Goal: Task Accomplishment & Management: Complete application form

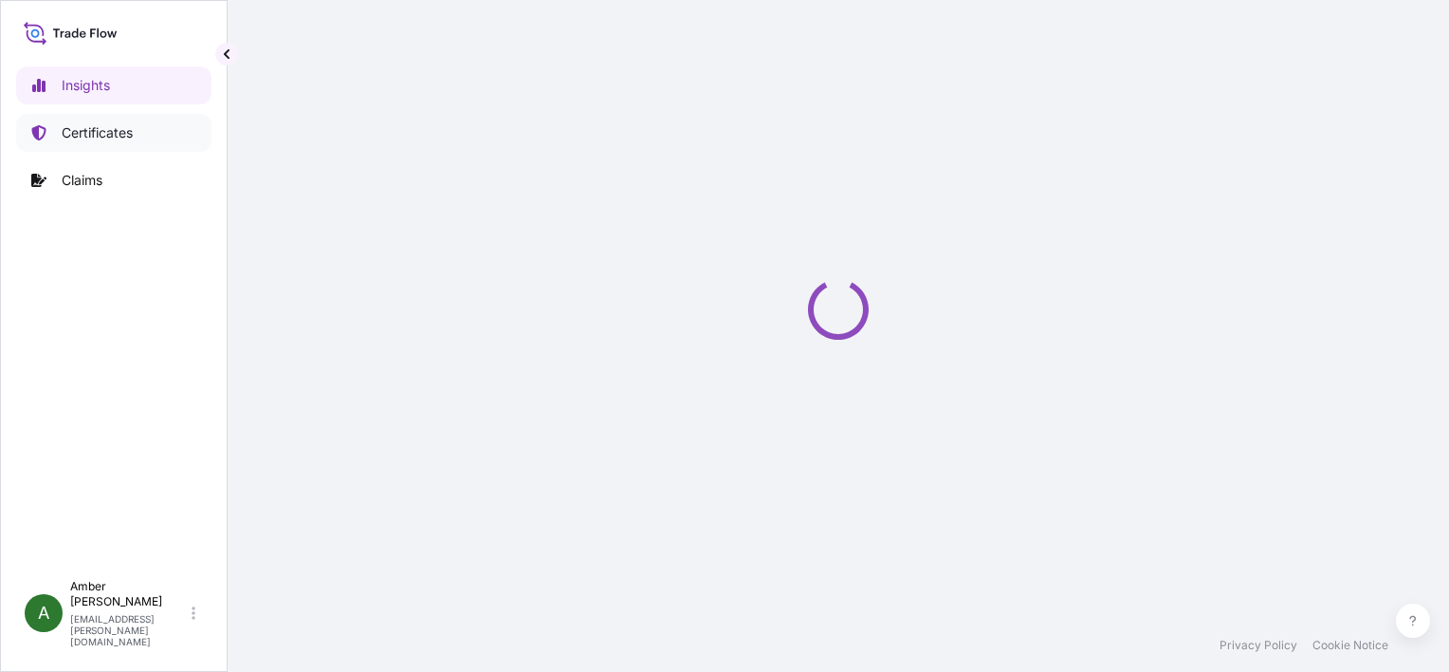
click at [115, 135] on p "Certificates" at bounding box center [97, 132] width 71 height 19
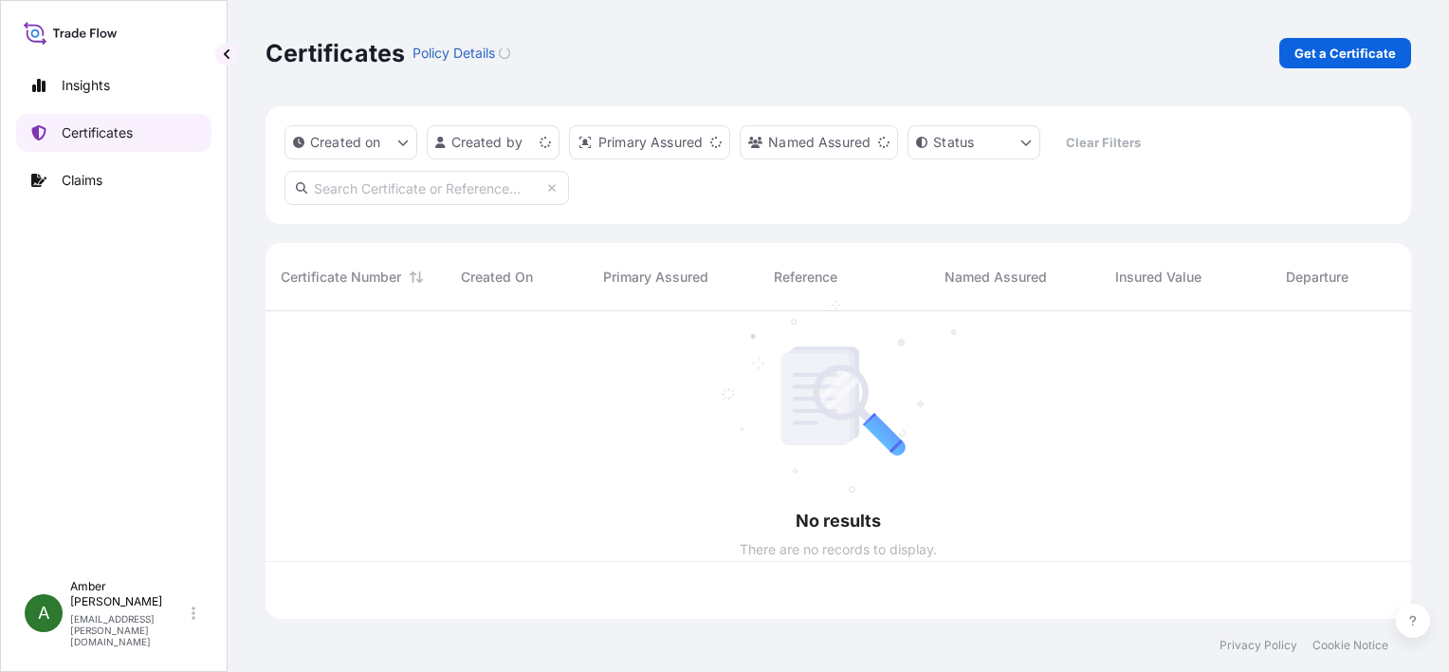
scroll to position [304, 1131]
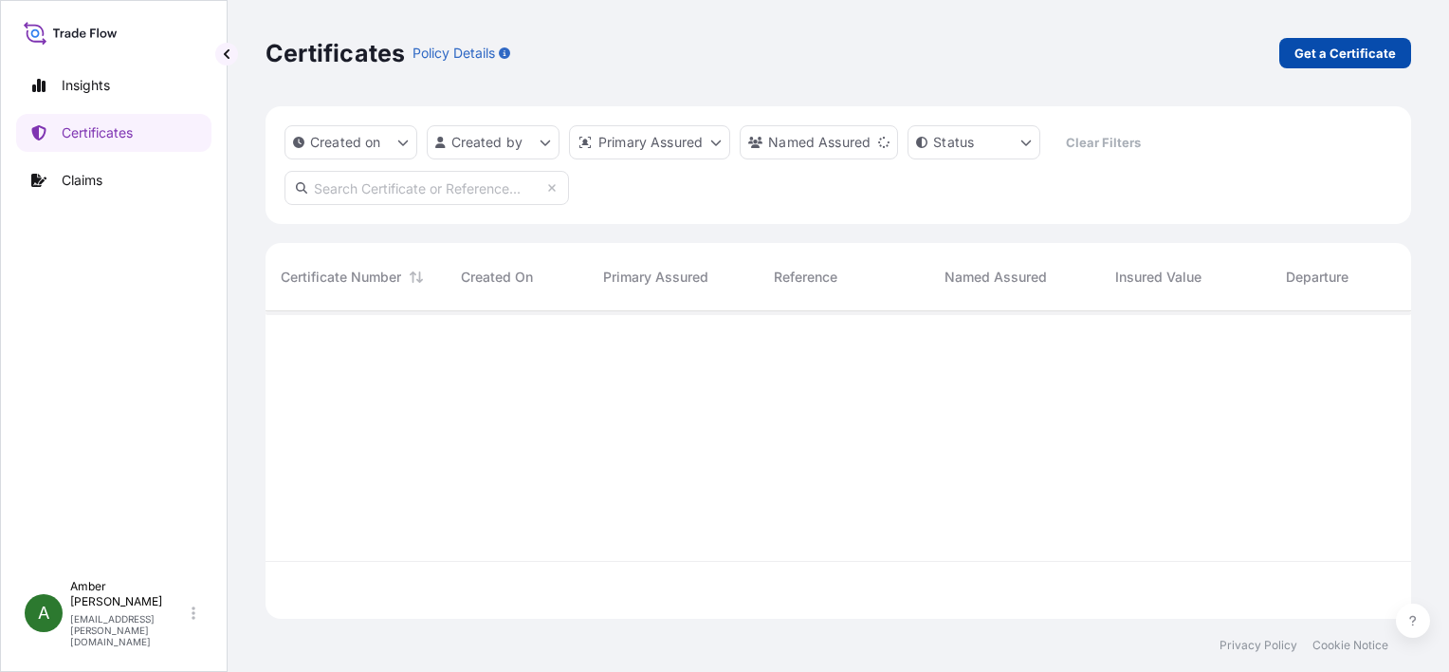
click at [1356, 48] on p "Get a Certificate" at bounding box center [1345, 53] width 101 height 19
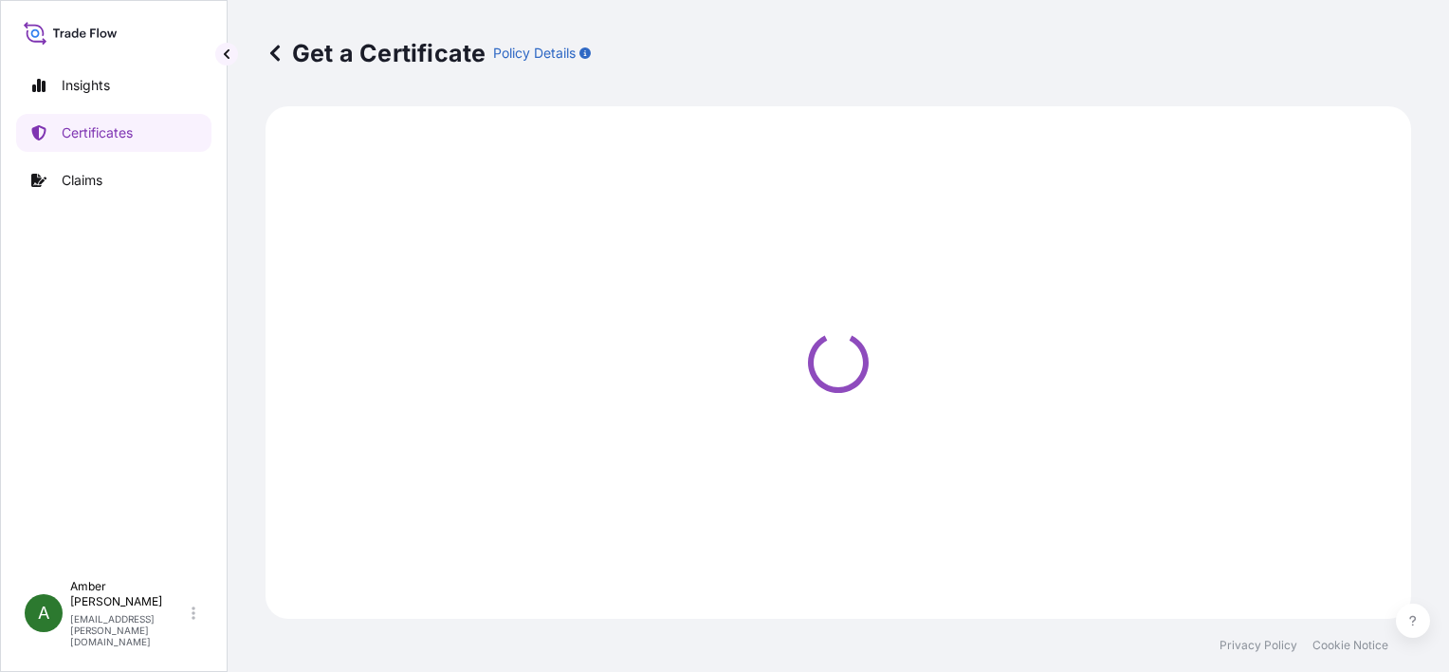
select select "Ocean Vessel"
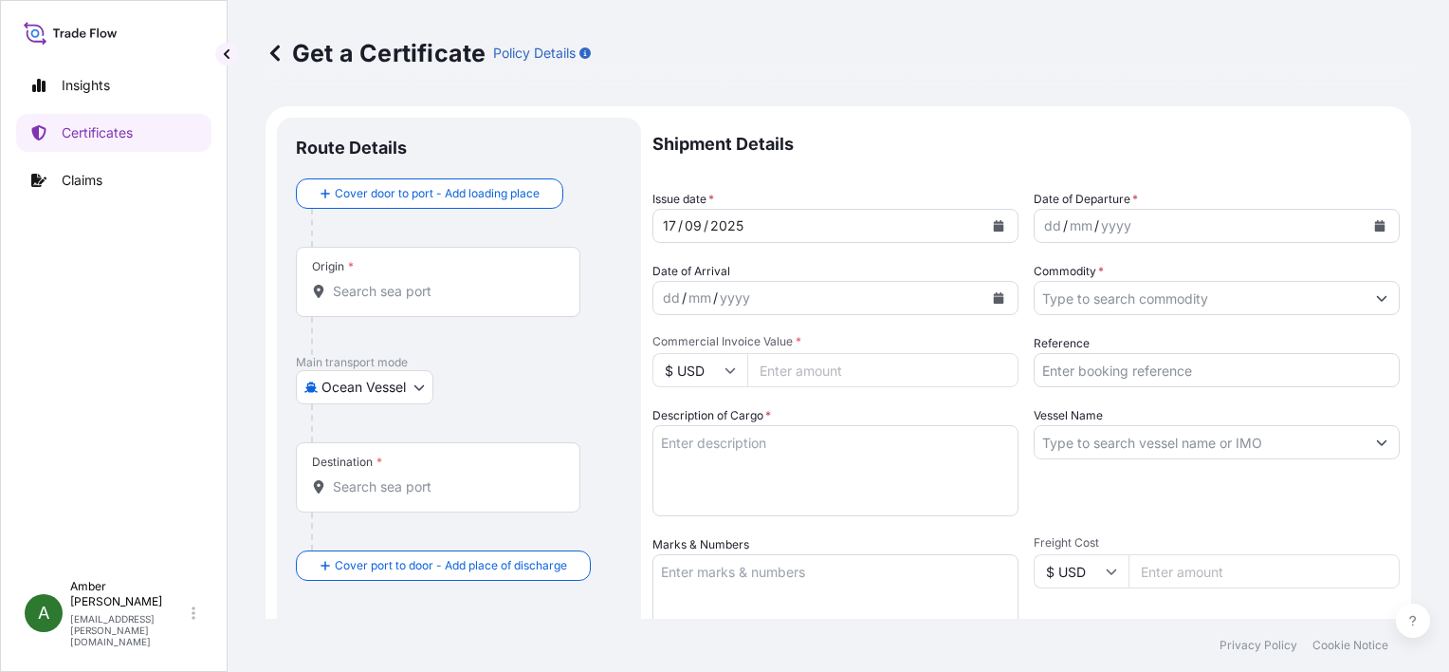
click at [1141, 370] on input "Reference" at bounding box center [1217, 370] width 366 height 34
paste input "63072520"
type input "63072520"
click at [1375, 228] on icon "Calendar" at bounding box center [1380, 225] width 10 height 11
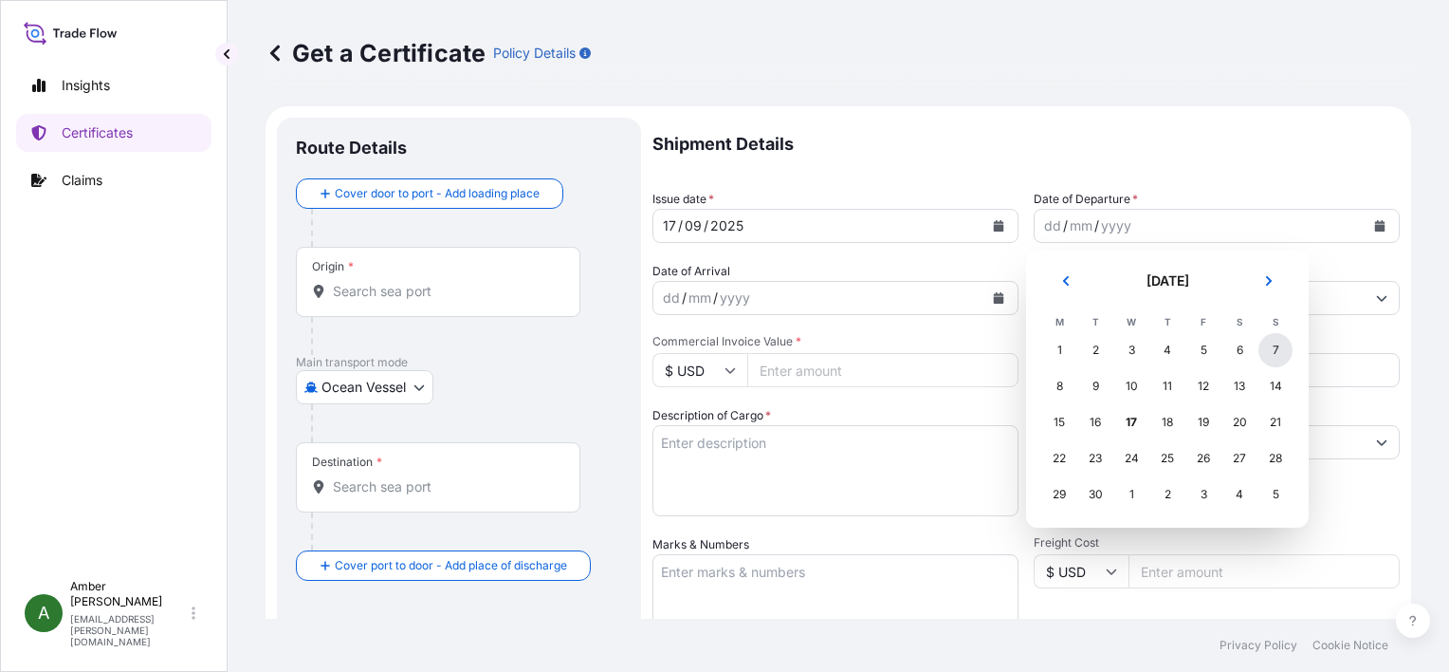
click at [1278, 354] on div "7" at bounding box center [1276, 350] width 34 height 34
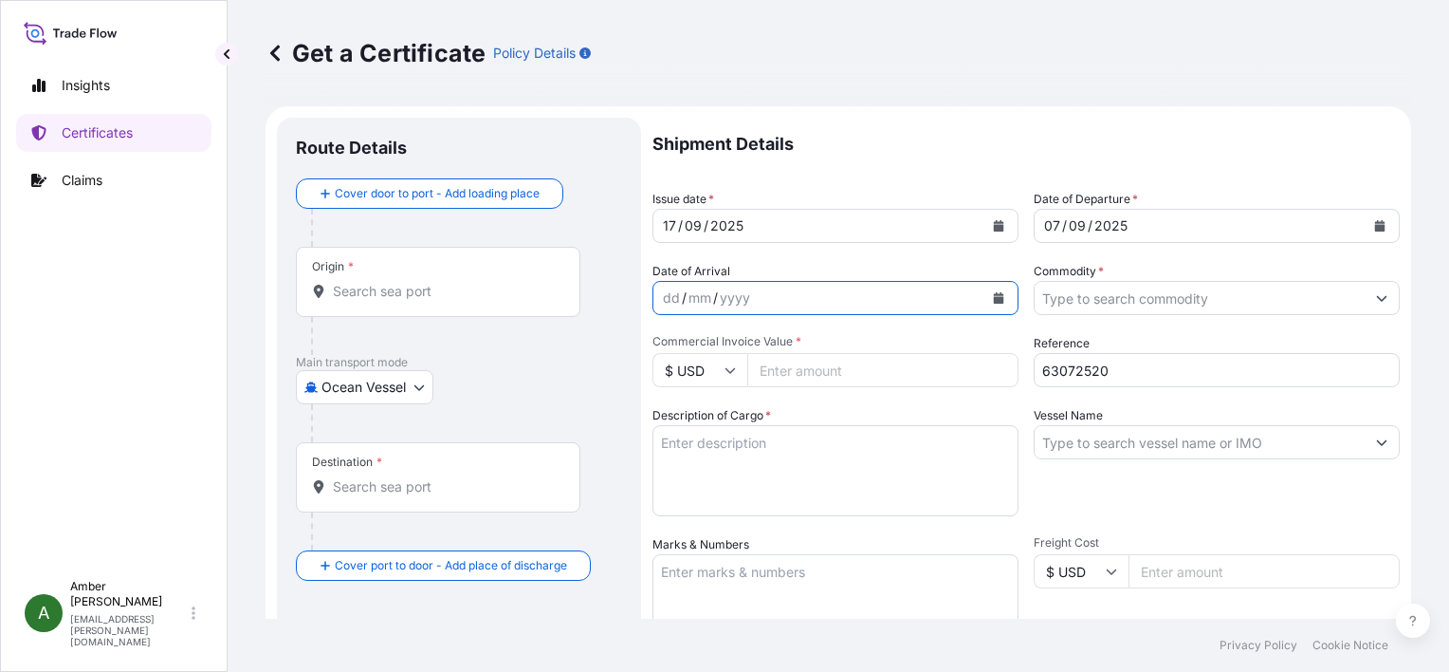
click at [994, 296] on icon "Calendar" at bounding box center [999, 297] width 10 height 11
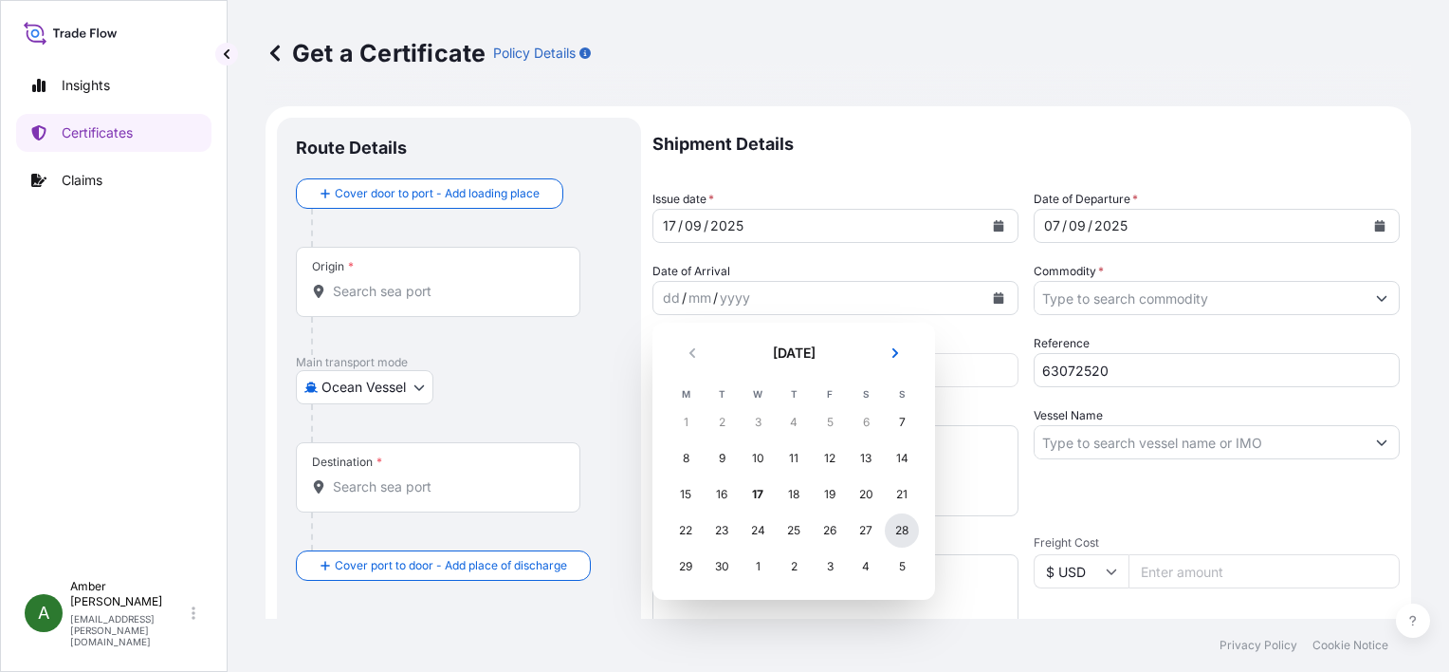
click at [907, 533] on div "28" at bounding box center [902, 530] width 34 height 34
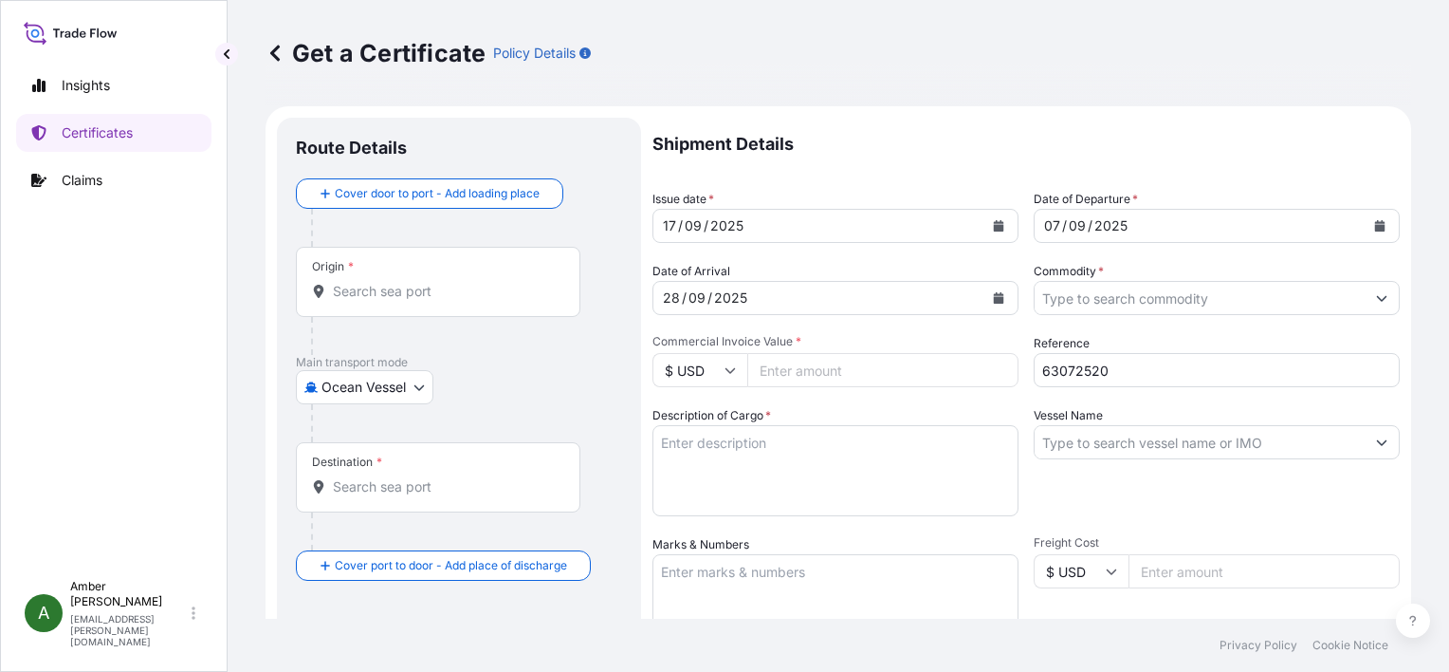
click at [842, 368] on input "Commercial Invoice Value *" at bounding box center [882, 370] width 271 height 34
paste input "17498.93"
type input "17498.93"
click at [792, 471] on textarea "Description of Cargo *" at bounding box center [836, 470] width 366 height 91
paste textarea "POET DISTILLERS DRIED GRAINS TOTAL WEIGHT (MTS): 77.773 FREIGHT PREPAID BULK IN…"
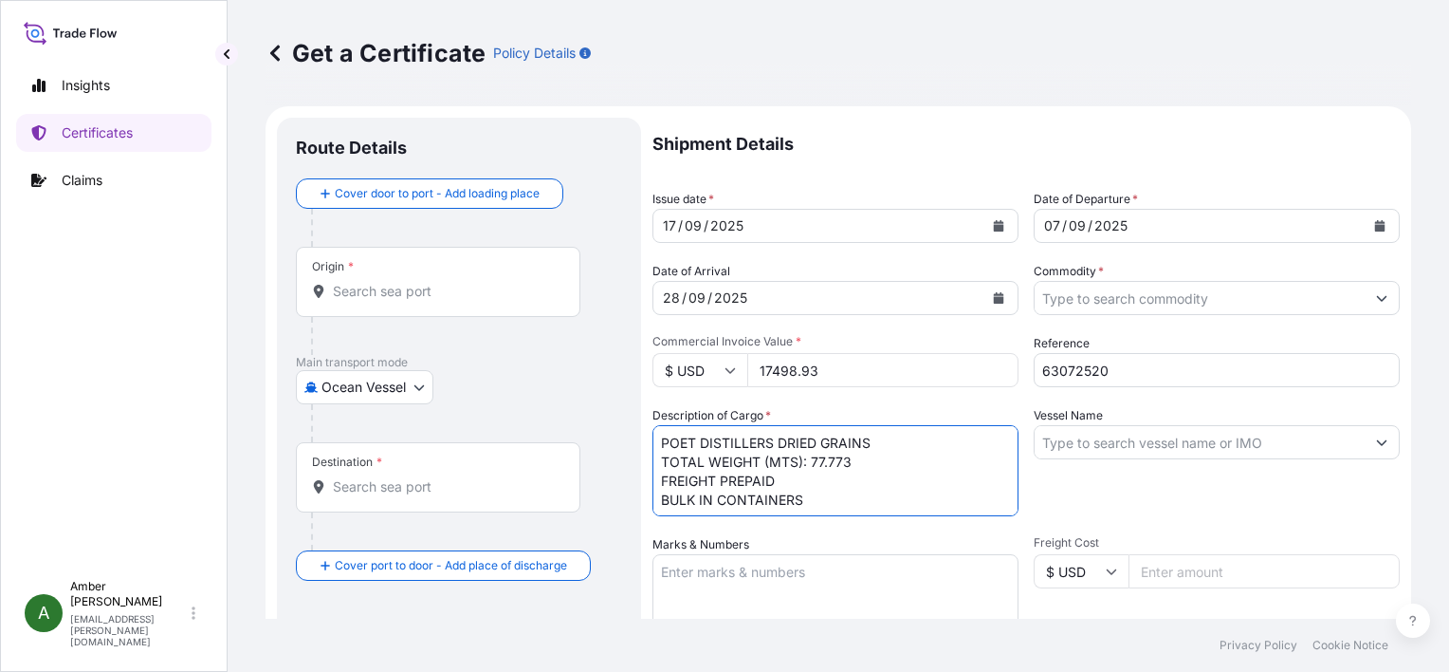
scroll to position [11, 0]
click at [794, 497] on textarea "POET DISTILLERS DRIED GRAINS TOTAL WEIGHT (MTS): 77.773 FREIGHT PREPAID BULK IN…" at bounding box center [836, 470] width 366 height 91
paste textarea "X20250904886578"
type textarea "POET DISTILLERS DRIED GRAINS TOTAL WEIGHT (MTS): 77.773 FREIGHT PREPAID BULK IN…"
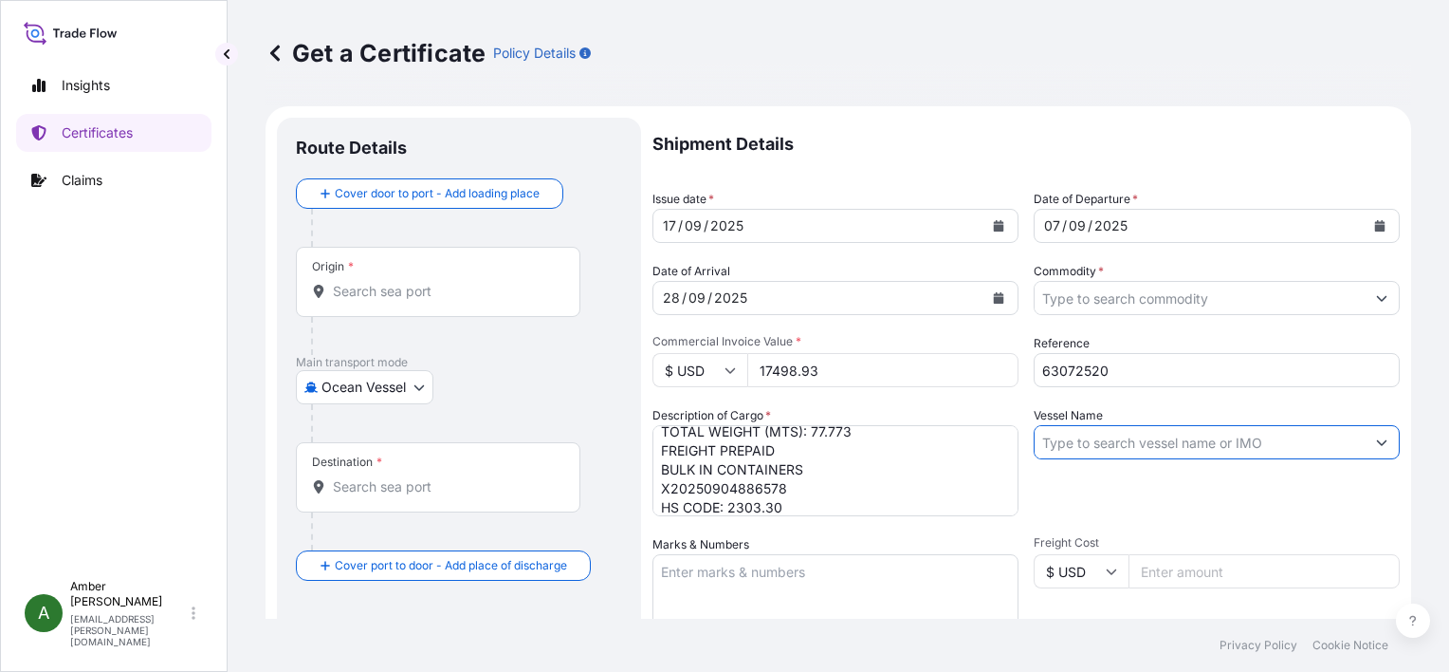
click at [1132, 433] on input "Vessel Name" at bounding box center [1200, 442] width 330 height 34
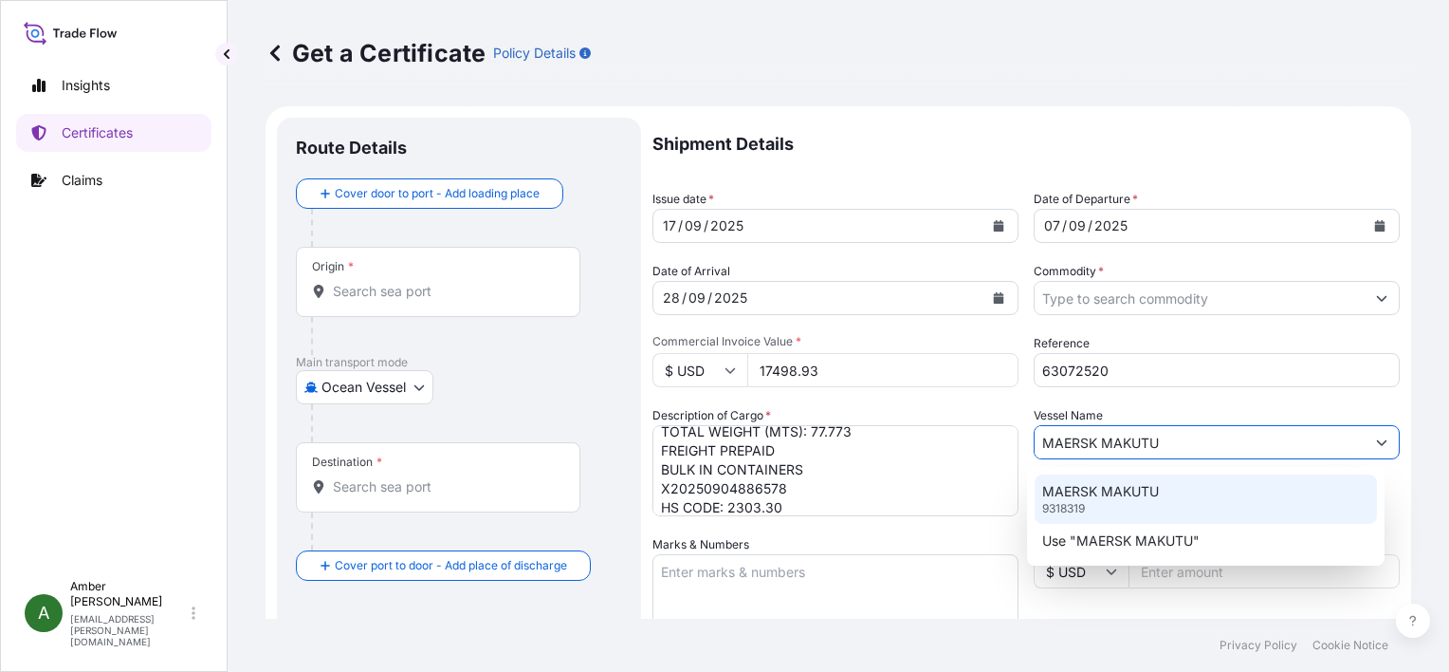
click at [1116, 495] on p "MAERSK MAKUTU" at bounding box center [1101, 491] width 117 height 19
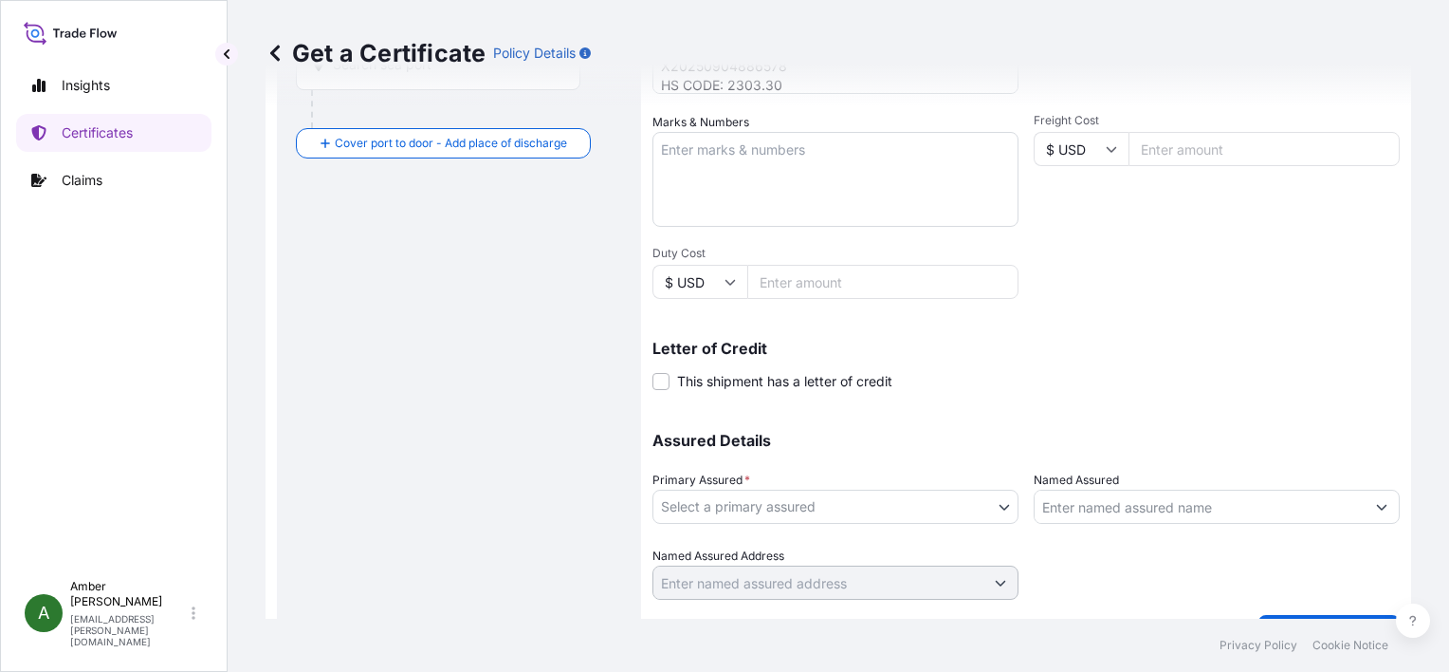
scroll to position [467, 0]
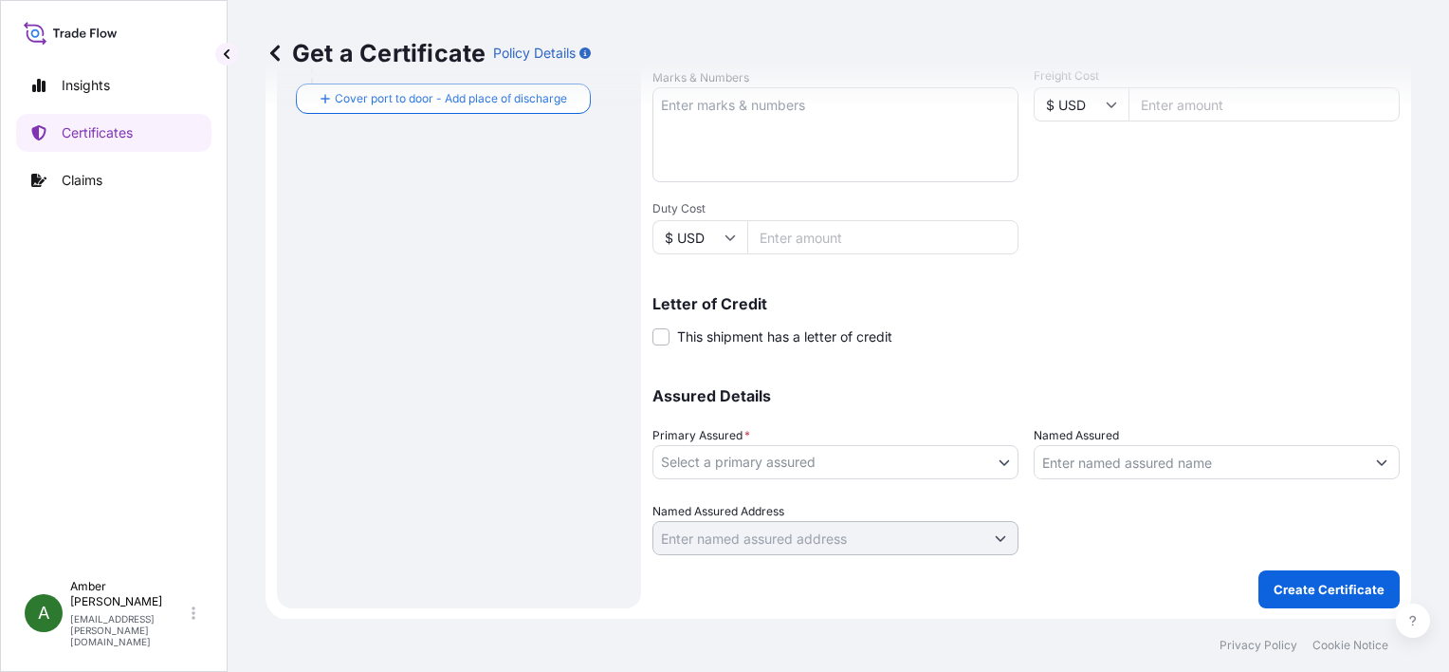
type input "MAERSK MAKUTU"
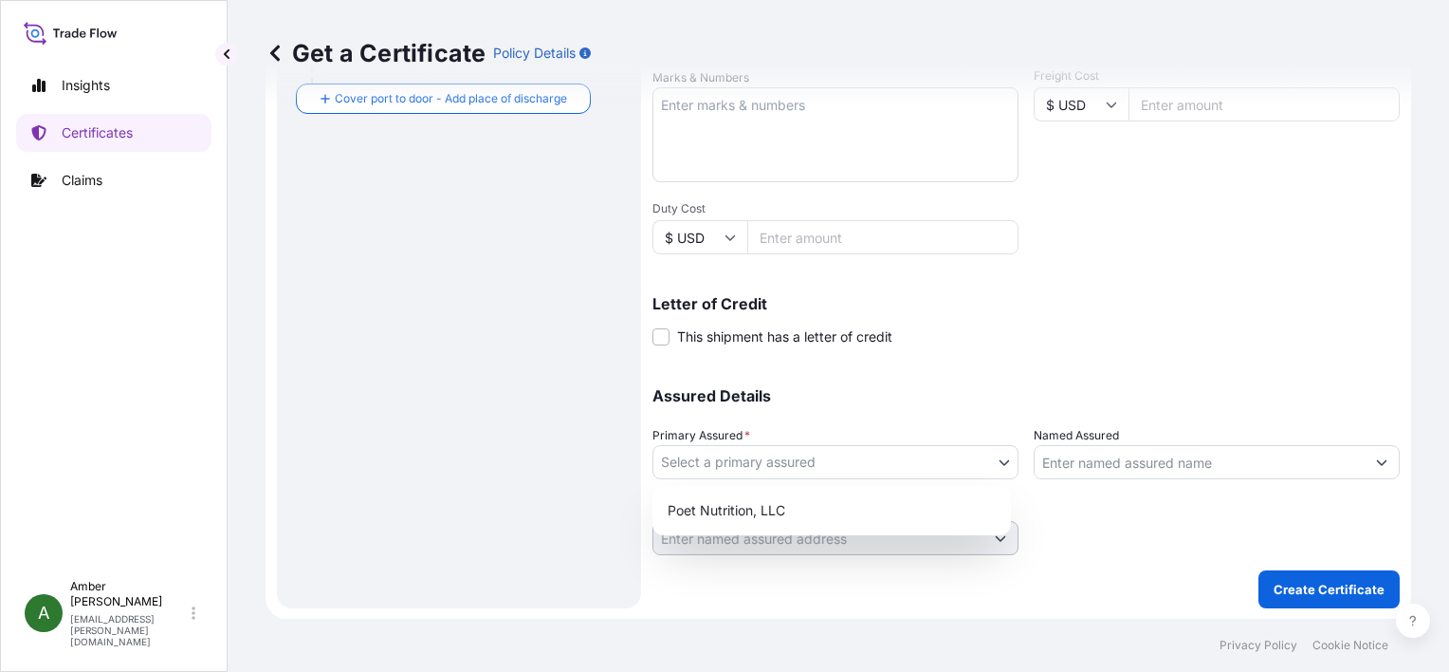
click at [862, 466] on body "5 options available. 1 option available. 2 options available. Insights Certific…" at bounding box center [724, 336] width 1449 height 672
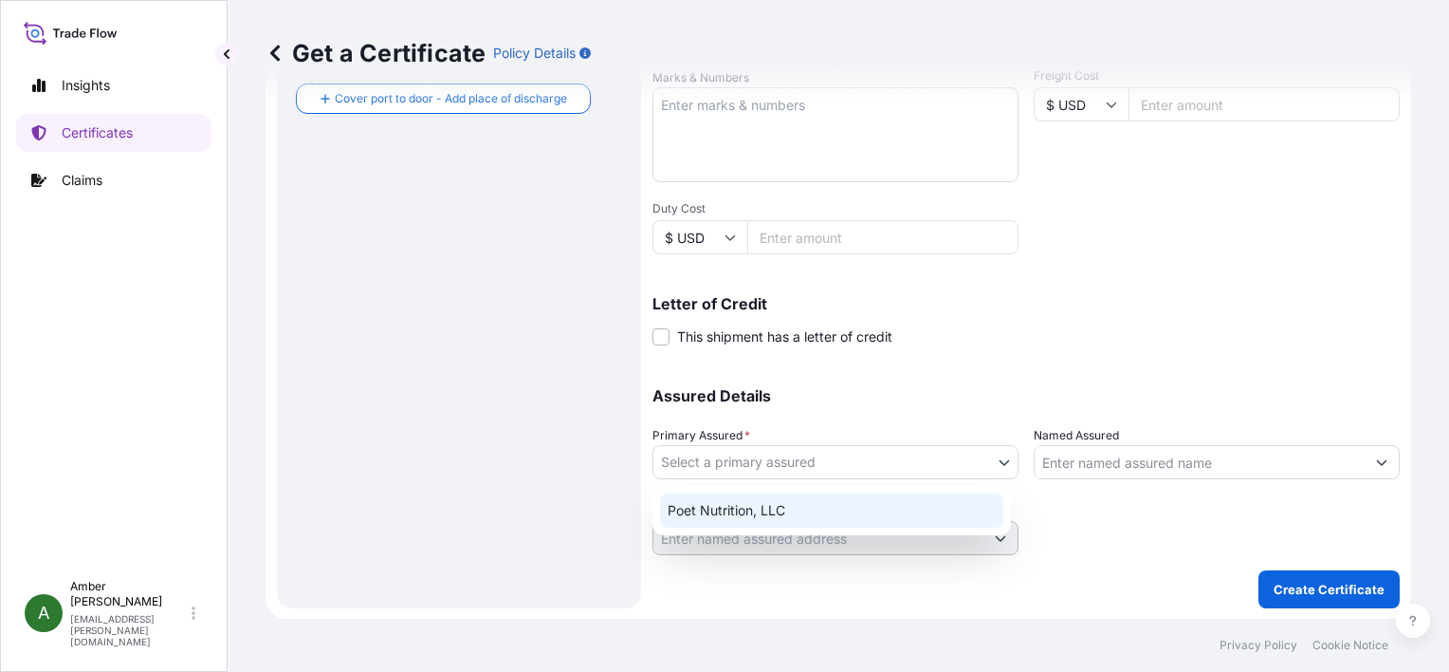
click at [809, 514] on div "Poet Nutrition, LLC" at bounding box center [831, 510] width 343 height 34
select select "31546"
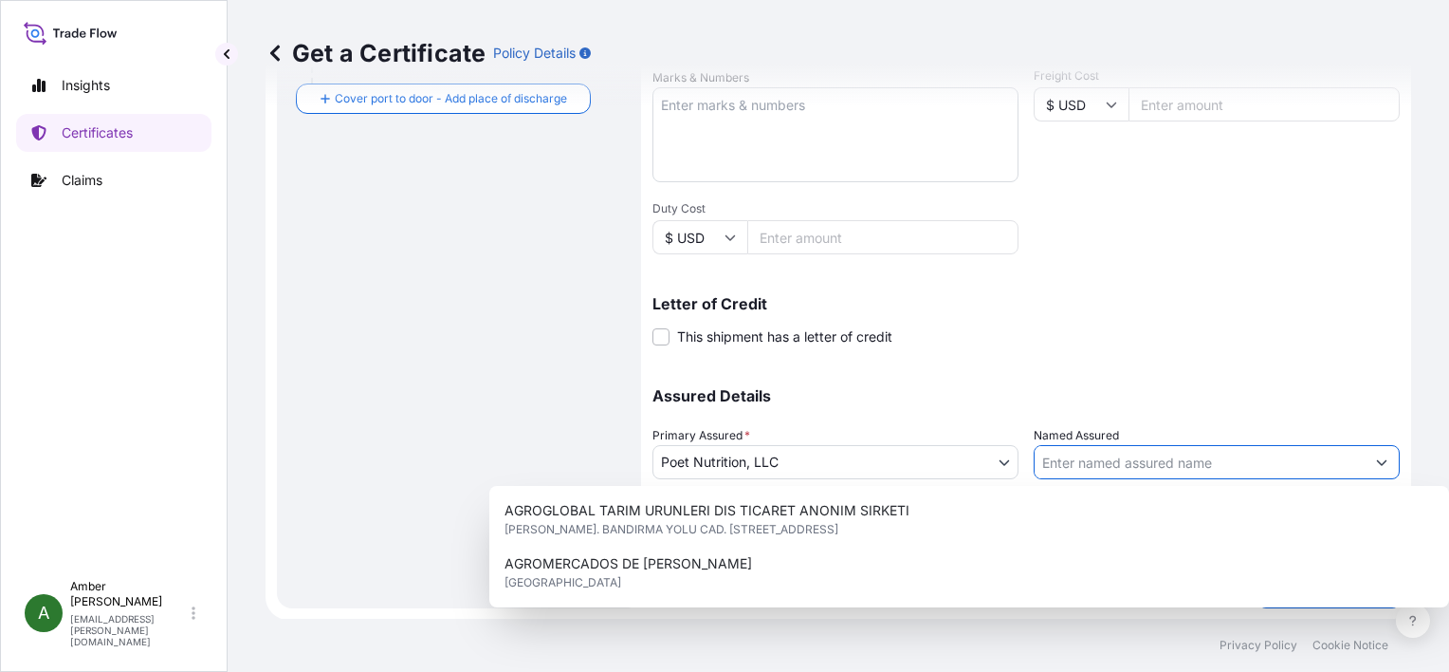
click at [1119, 467] on input "Named Assured" at bounding box center [1200, 462] width 330 height 34
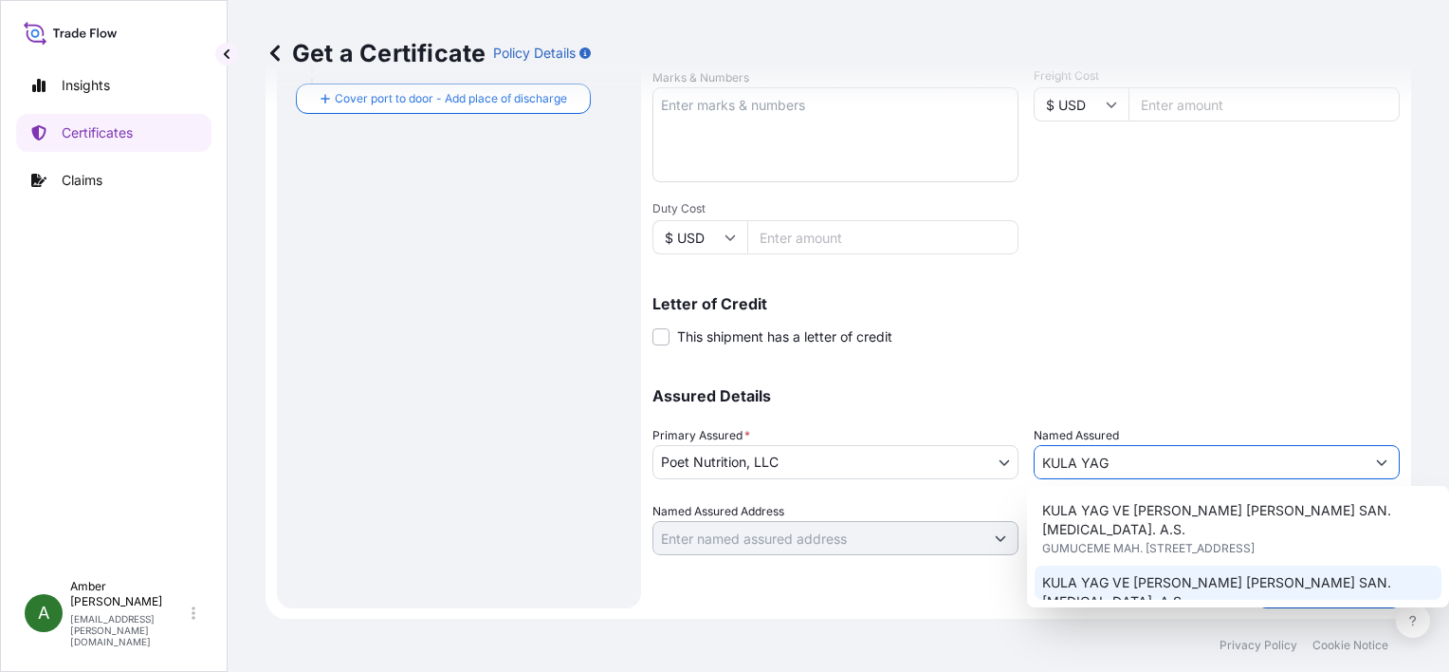
click at [1255, 611] on span "GUMUSCESME MAH. [PERSON_NAME] CAD. NO. 173, 10040, ALTI EYLUL/ [GEOGRAPHIC_DATA…" at bounding box center [1239, 630] width 392 height 38
type input "KULA YAG VE [PERSON_NAME] [PERSON_NAME] SAN. [MEDICAL_DATA]. A.S."
type input "GUMUSCESME MAH. [PERSON_NAME] CAD. NO. 173"
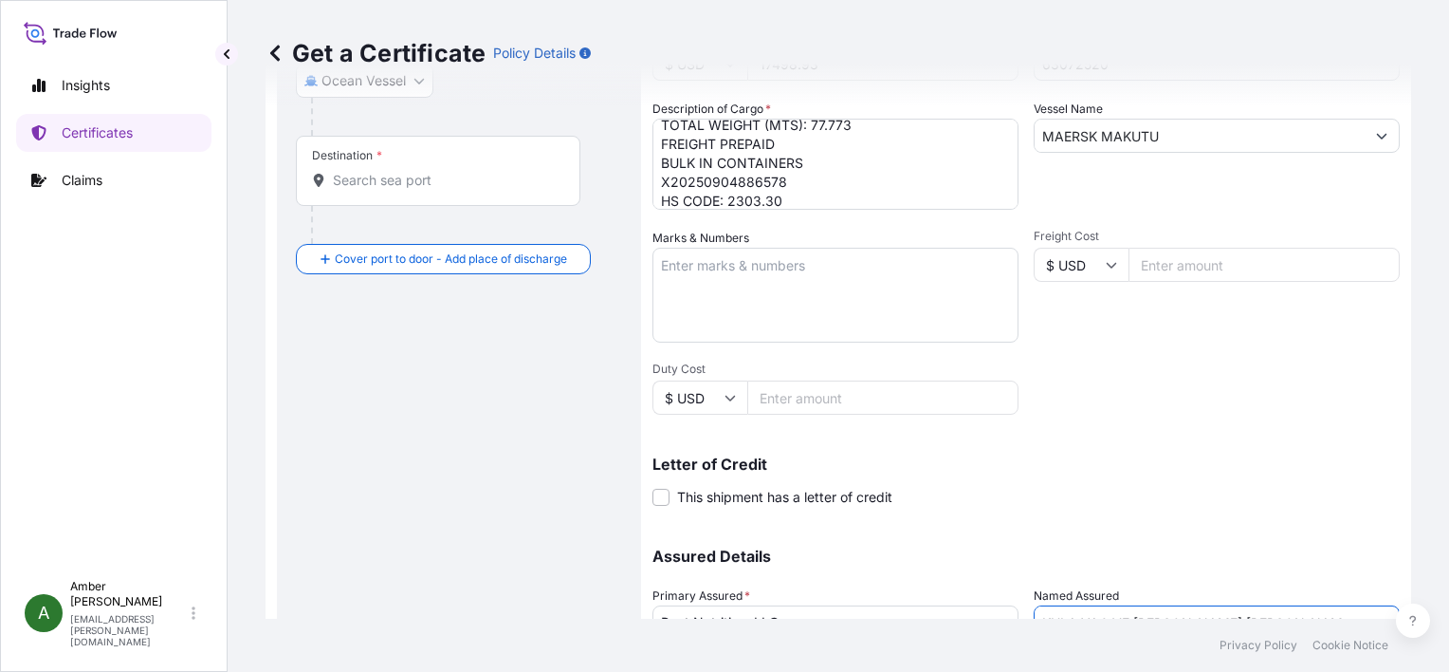
scroll to position [87, 0]
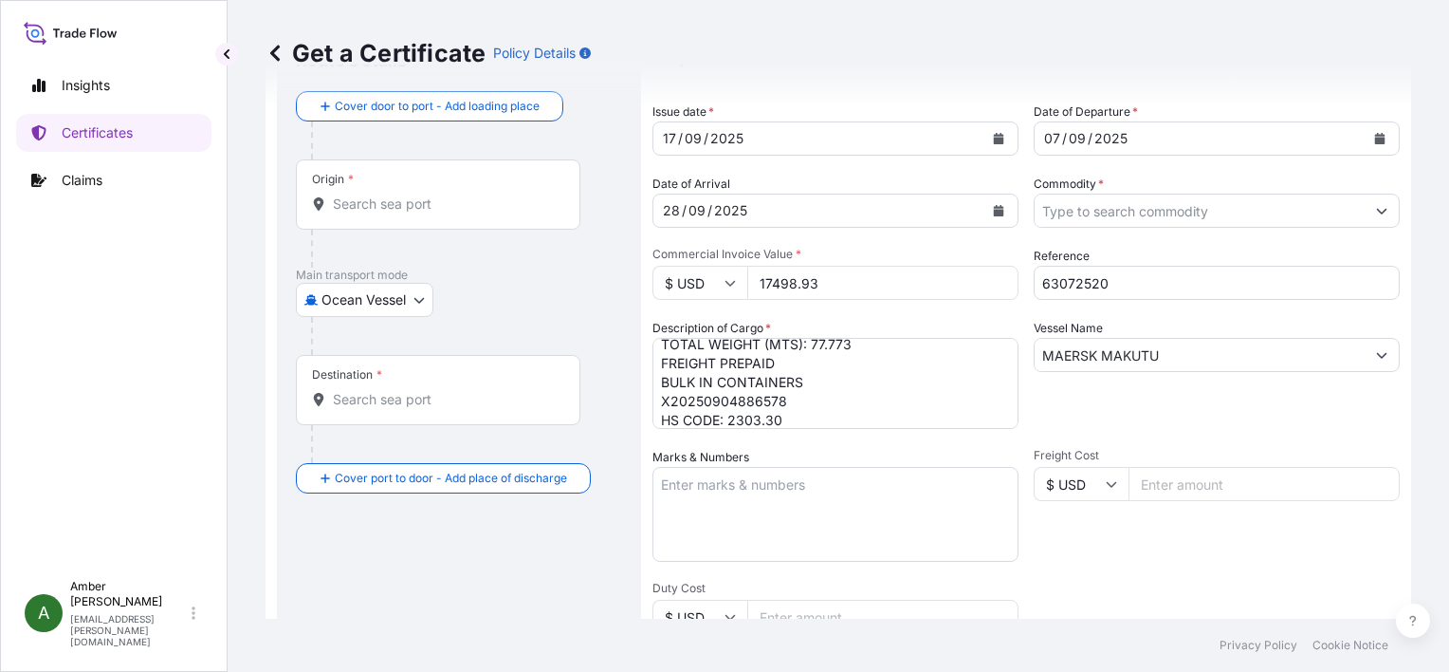
type input "KULA YAG VE [PERSON_NAME] [PERSON_NAME] SAN. [MEDICAL_DATA]. A.S."
click at [421, 206] on input "Origin *" at bounding box center [445, 203] width 224 height 19
click at [383, 212] on div "Origin *" at bounding box center [438, 194] width 285 height 70
click at [383, 212] on input "Origin * Please select an origin" at bounding box center [445, 203] width 224 height 19
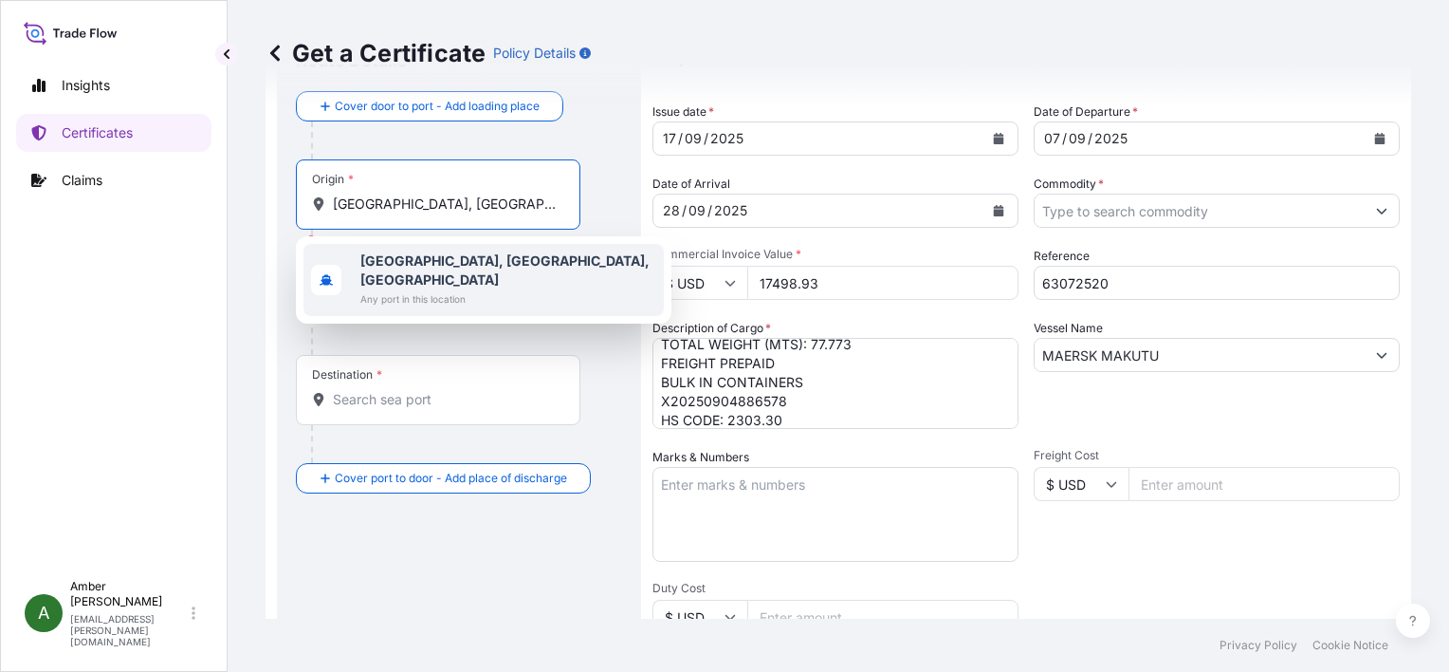
click at [402, 262] on b "[GEOGRAPHIC_DATA], [GEOGRAPHIC_DATA], [GEOGRAPHIC_DATA]" at bounding box center [504, 269] width 289 height 35
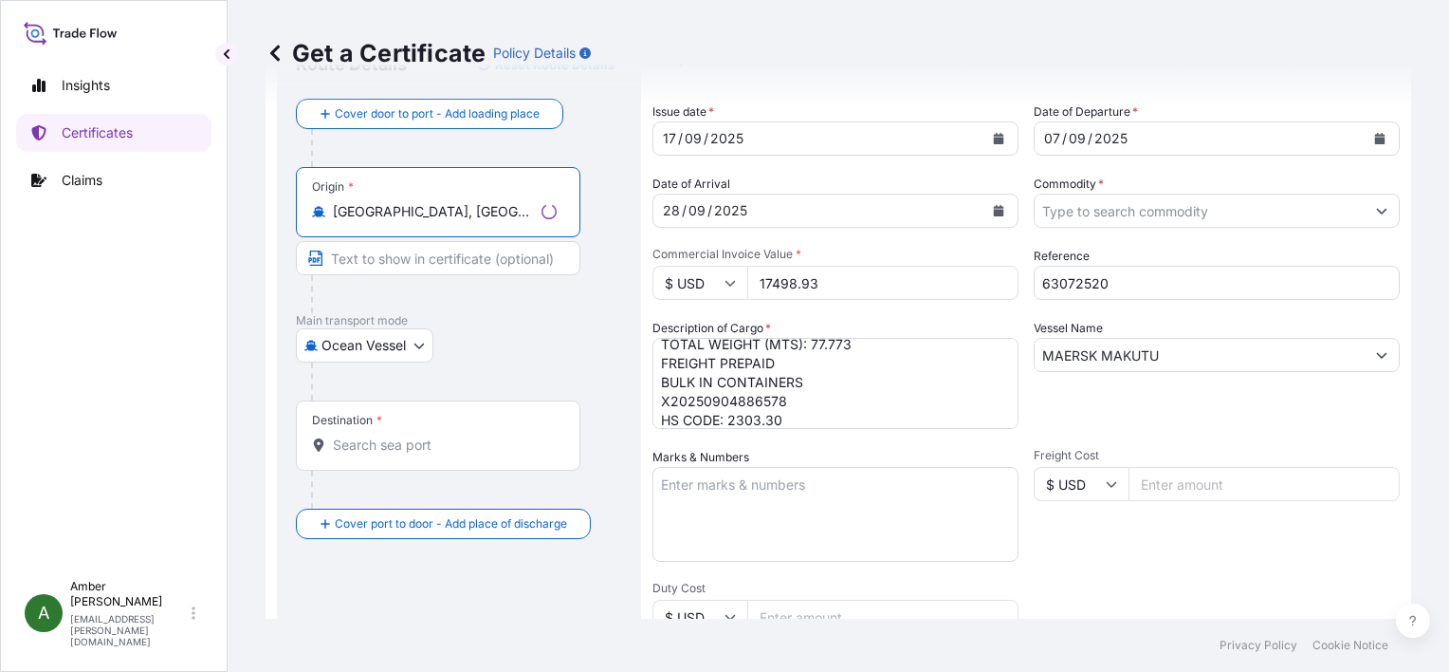
type input "[GEOGRAPHIC_DATA], [GEOGRAPHIC_DATA], [GEOGRAPHIC_DATA]"
click at [386, 451] on input "Destination *" at bounding box center [445, 444] width 224 height 19
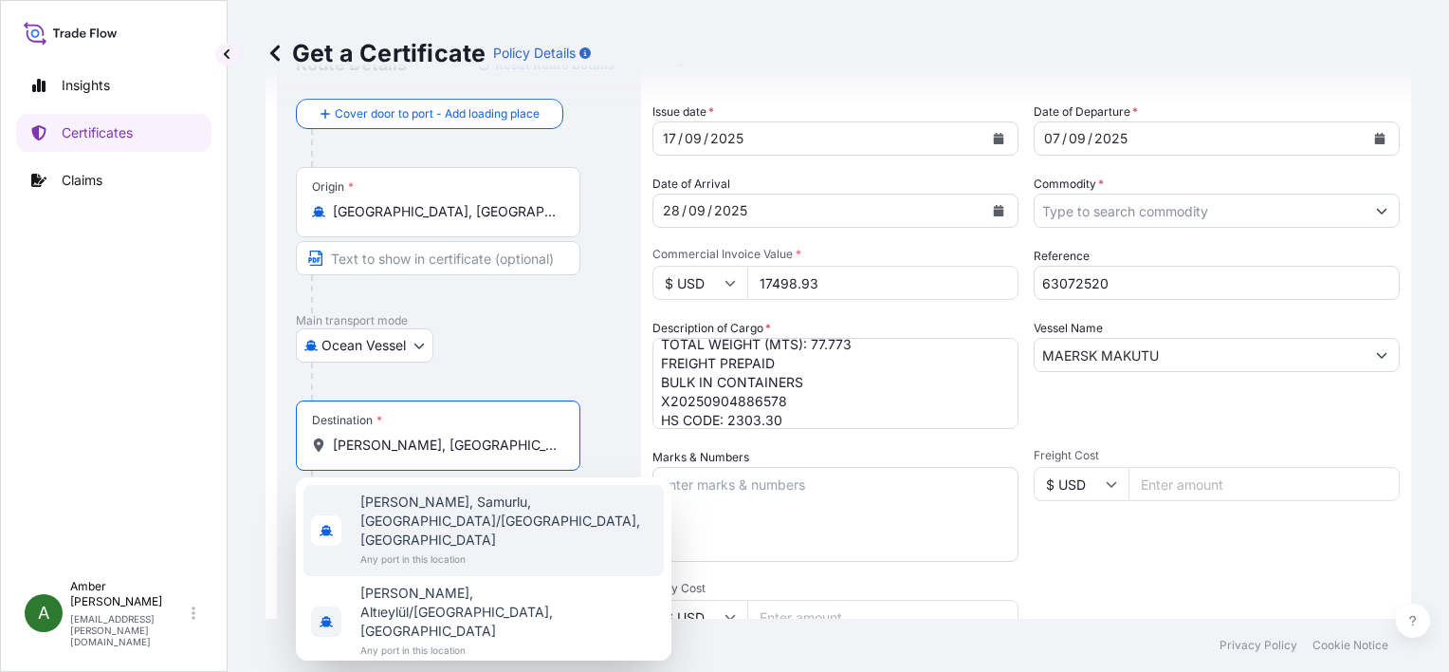
click at [420, 505] on span "[PERSON_NAME], Samurlu, [GEOGRAPHIC_DATA]/[GEOGRAPHIC_DATA], [GEOGRAPHIC_DATA]" at bounding box center [508, 520] width 296 height 57
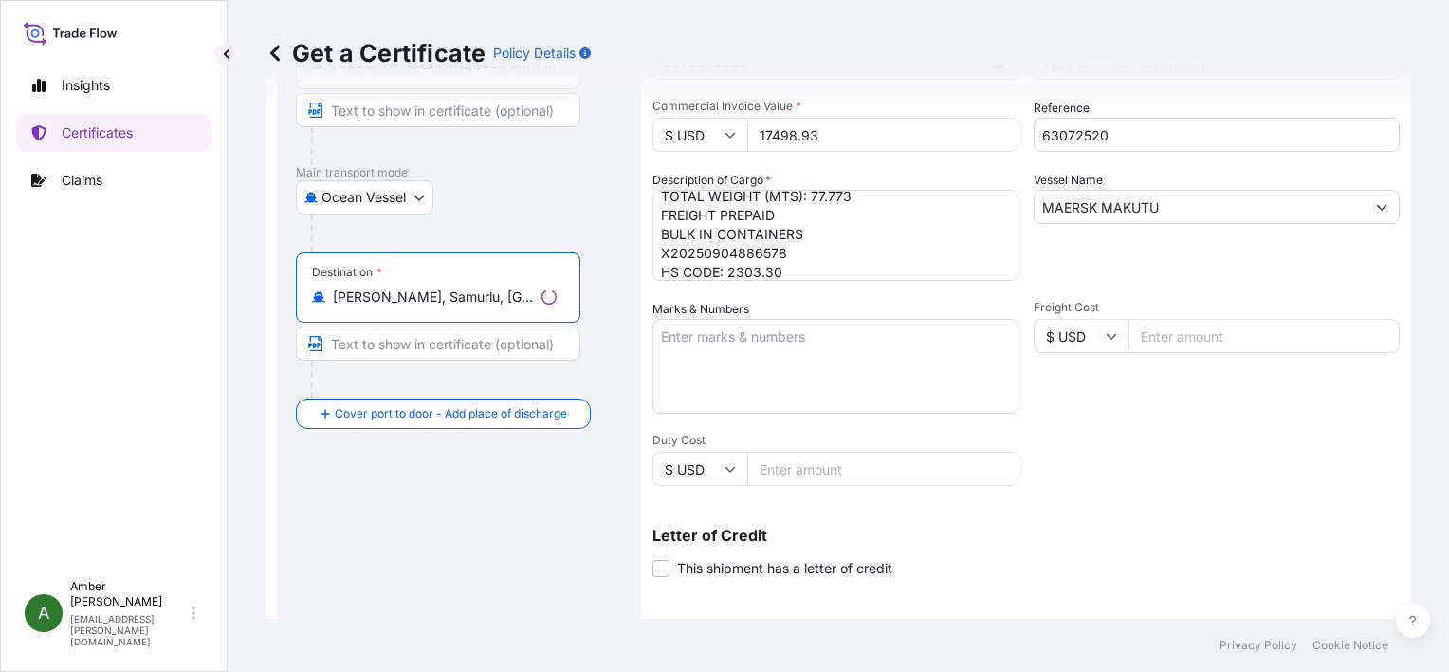
scroll to position [467, 0]
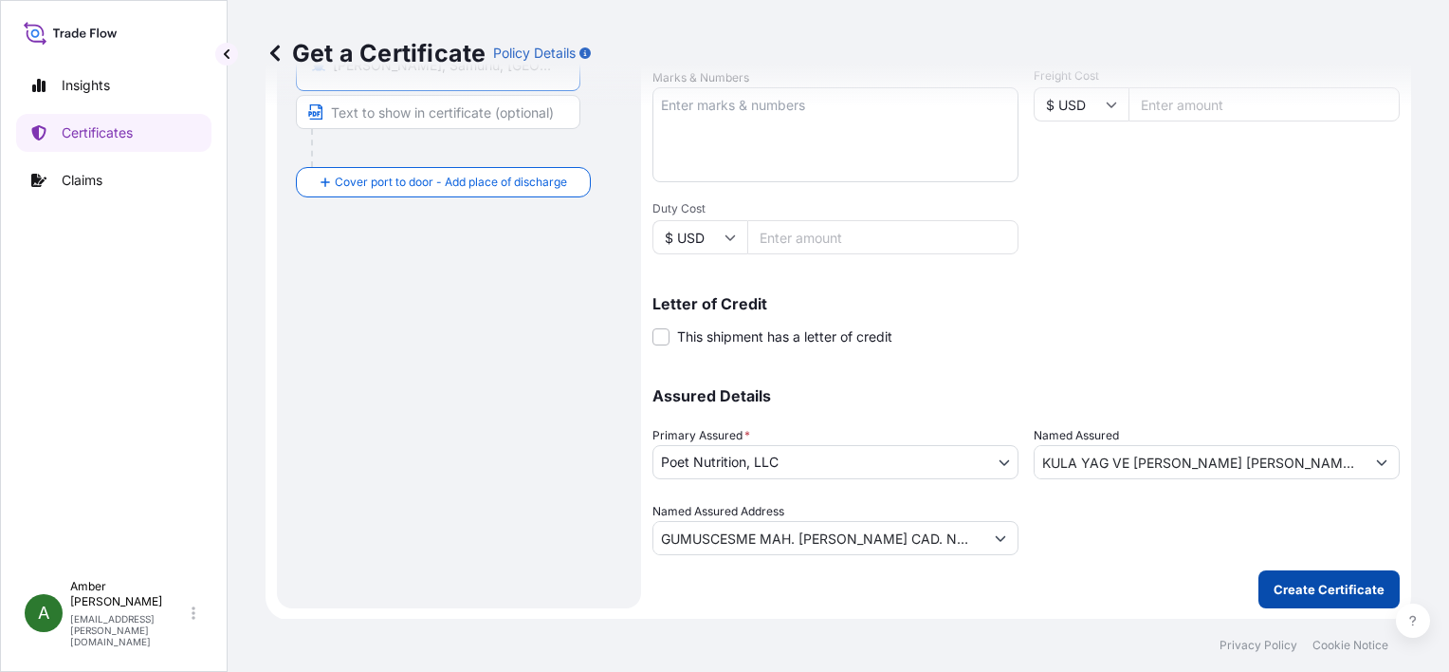
type input "[PERSON_NAME], Samurlu, [GEOGRAPHIC_DATA]/[GEOGRAPHIC_DATA], [GEOGRAPHIC_DATA]"
click at [1284, 585] on p "Create Certificate" at bounding box center [1329, 589] width 111 height 19
click at [1316, 582] on p "Create Certificate" at bounding box center [1329, 589] width 111 height 19
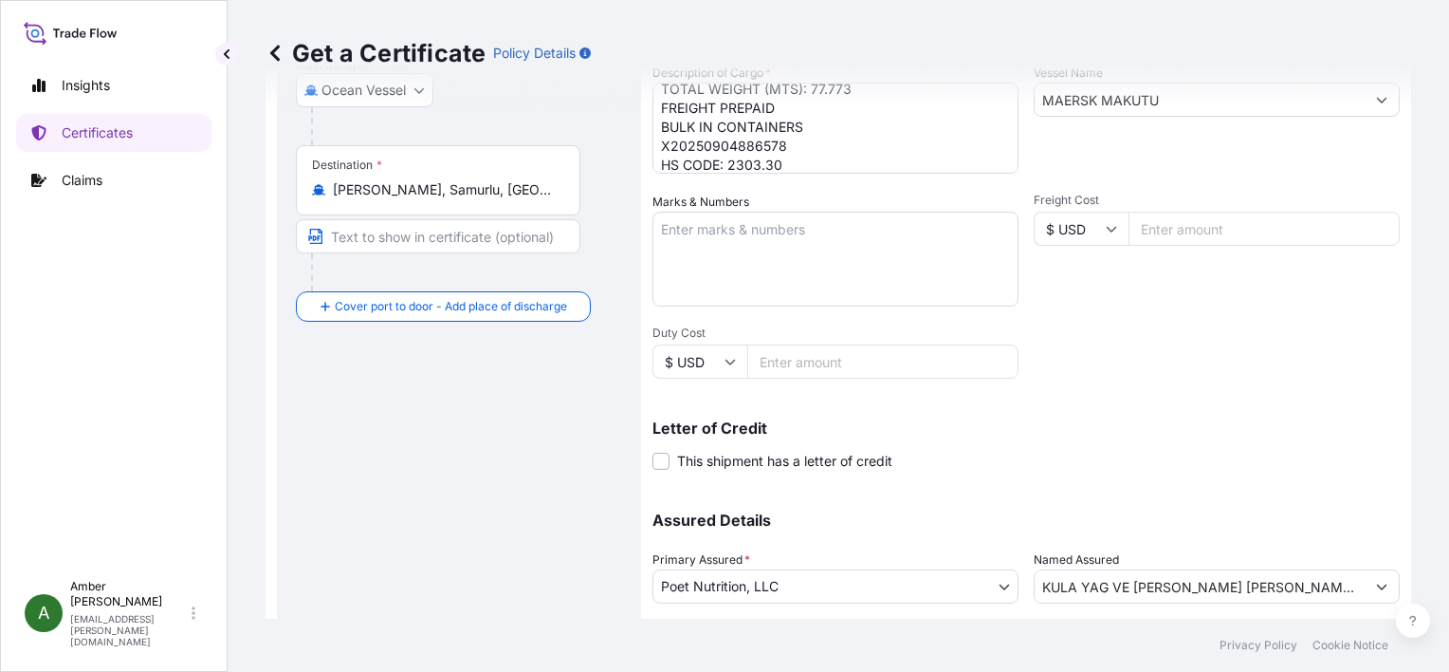
scroll to position [87, 0]
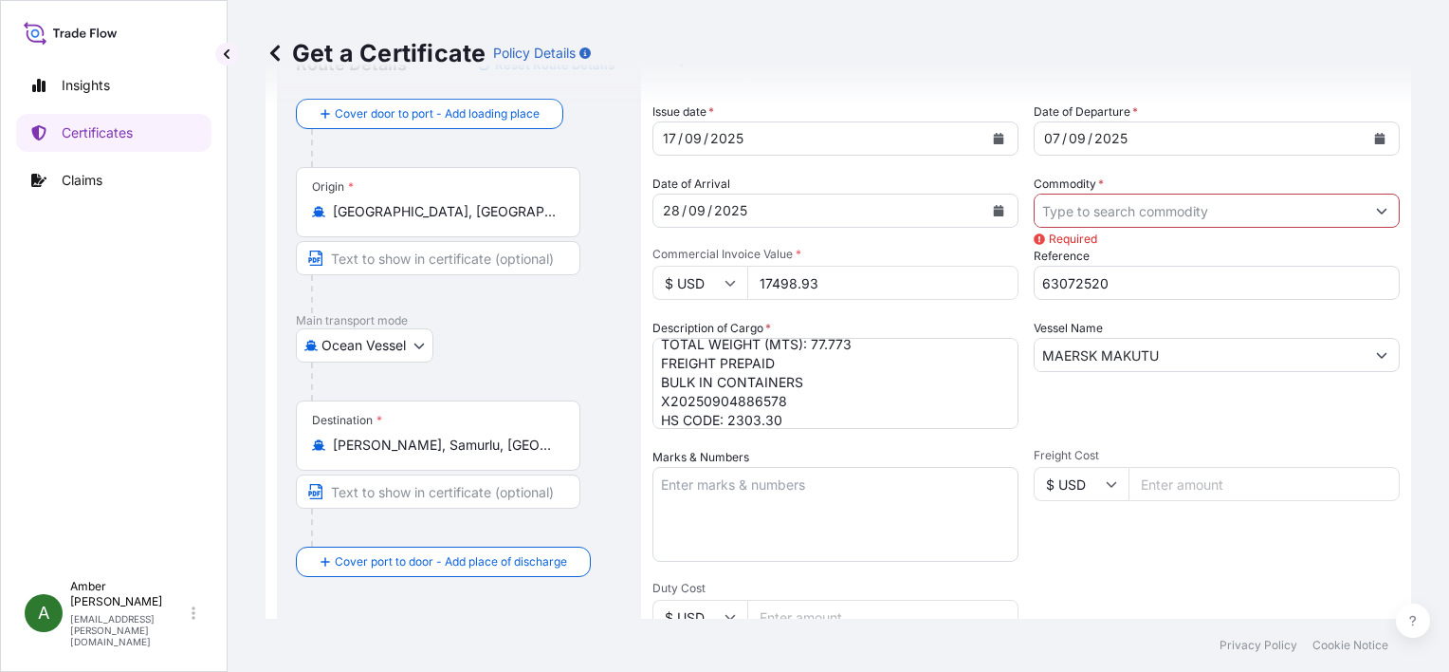
click at [1148, 198] on input "Commodity *" at bounding box center [1200, 211] width 330 height 34
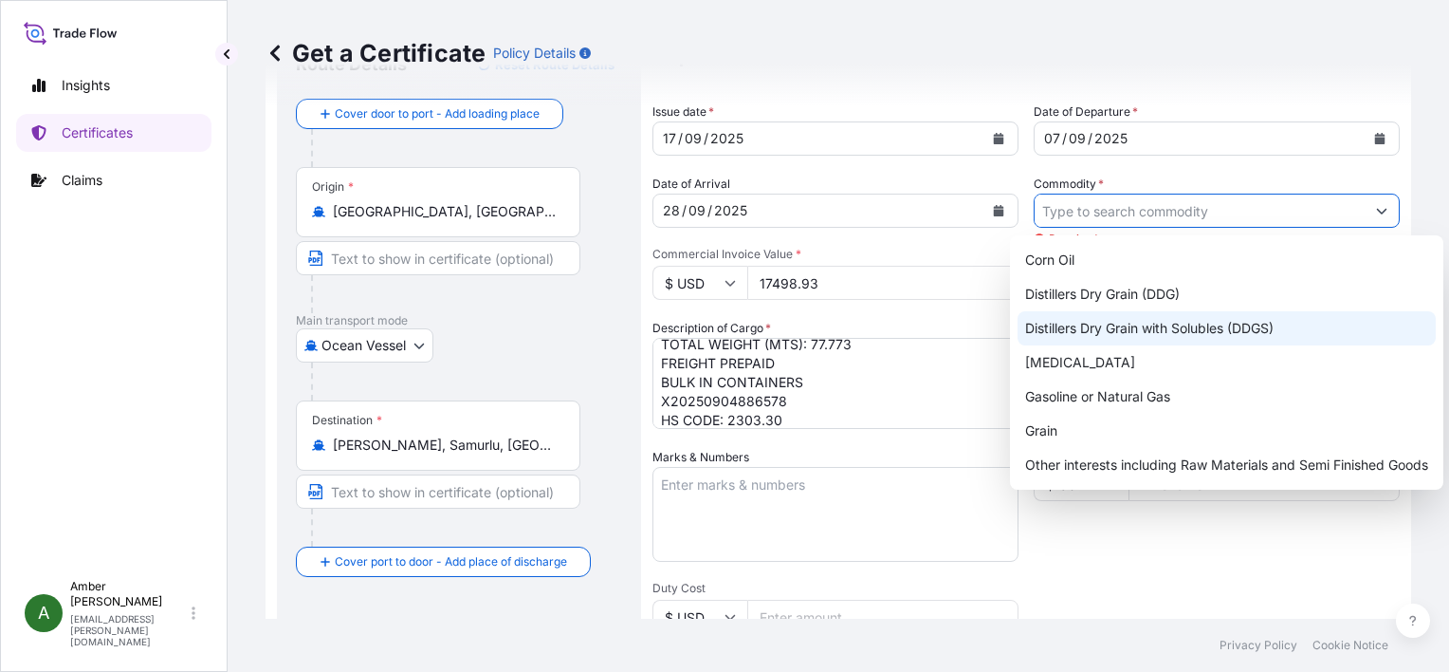
click at [1169, 331] on div "Distillers Dry Grain with Solubles (DDGS)" at bounding box center [1227, 328] width 418 height 34
type input "Distillers Dry Grain with Solubles (DDGS)"
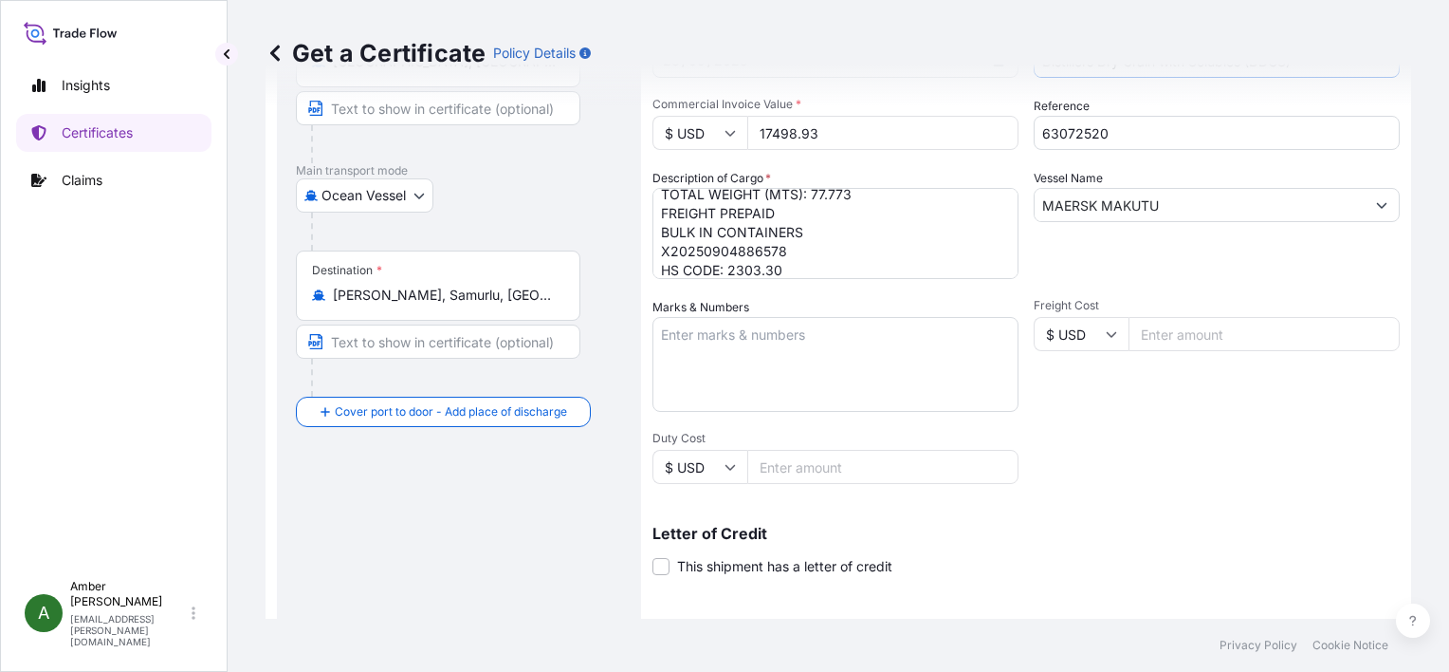
scroll to position [467, 0]
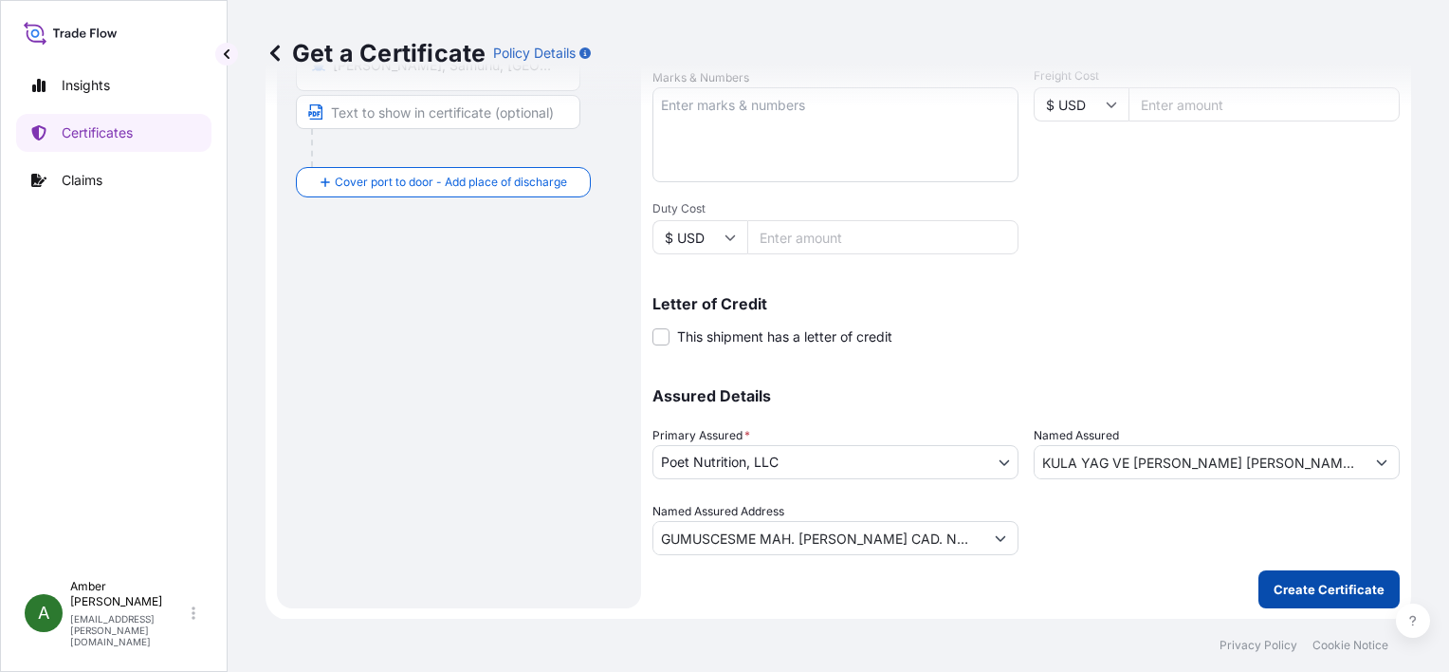
click at [1282, 583] on p "Create Certificate" at bounding box center [1329, 589] width 111 height 19
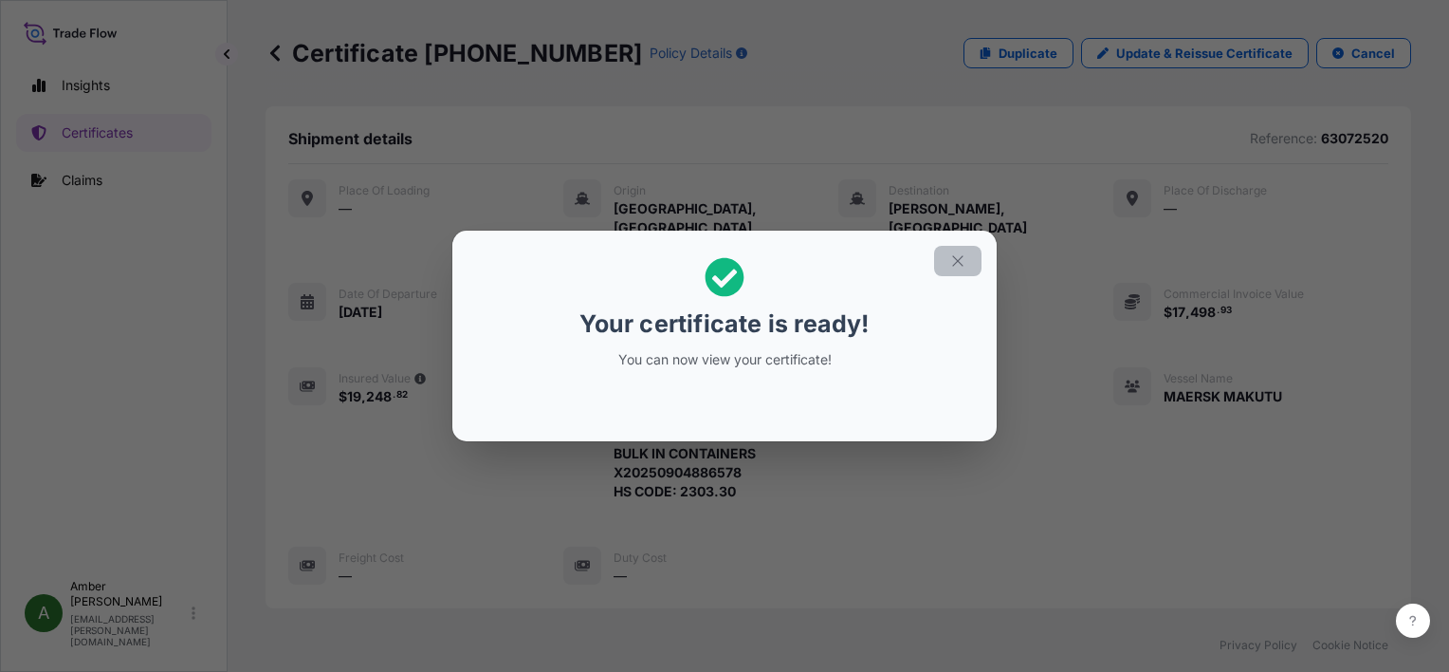
click at [967, 266] on button "button" at bounding box center [957, 261] width 47 height 30
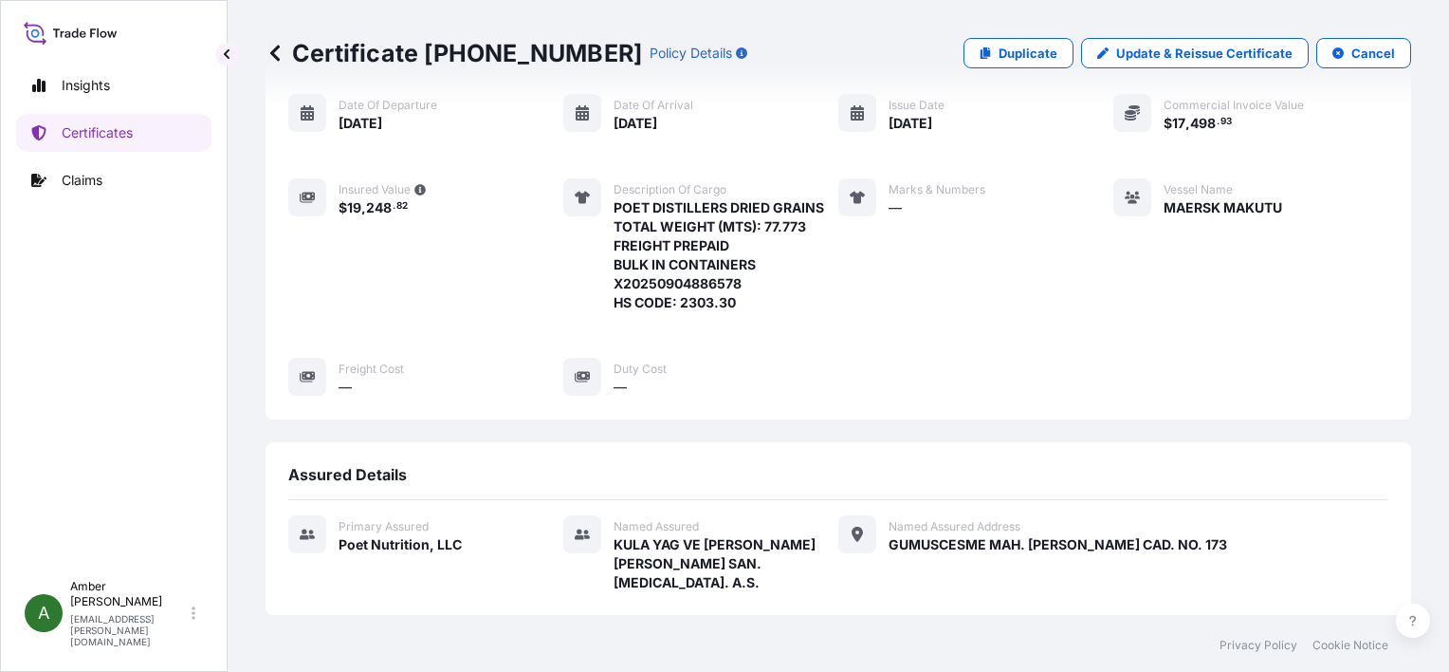
scroll to position [459, 0]
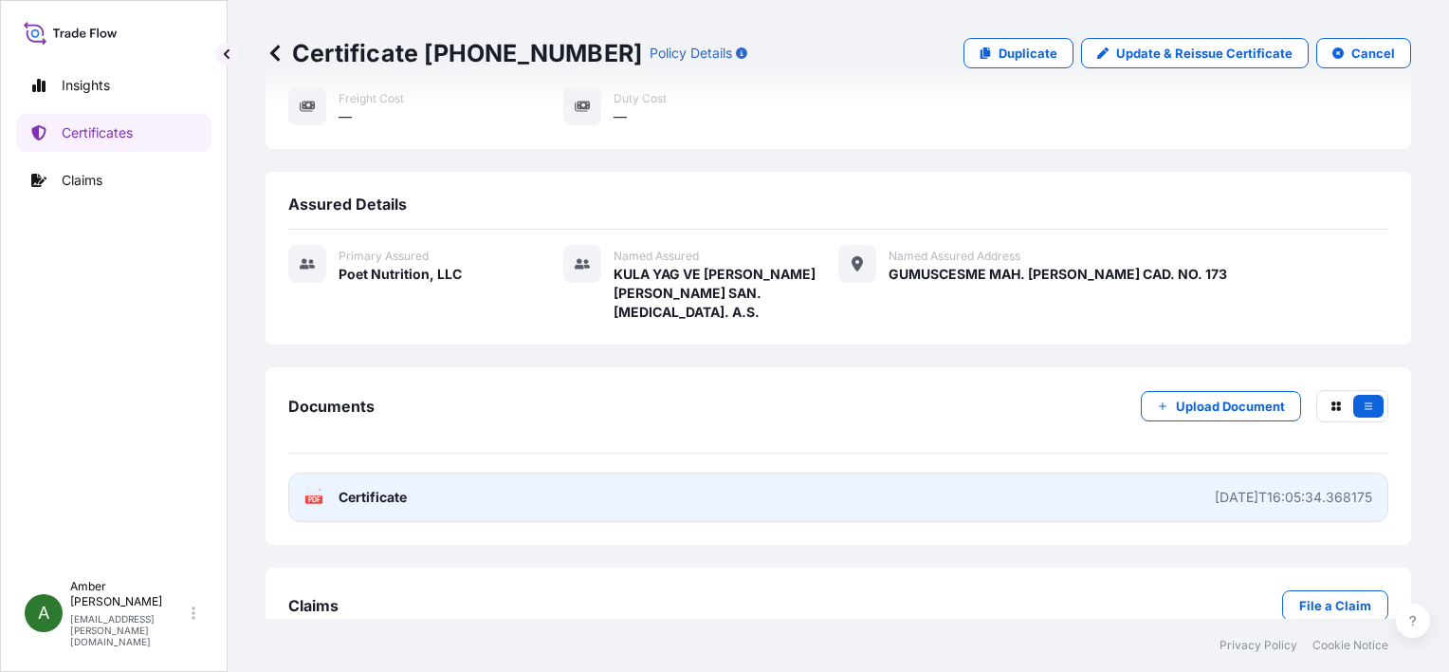
click at [309, 496] on text "PDF" at bounding box center [314, 499] width 12 height 7
